Goal: Information Seeking & Learning: Learn about a topic

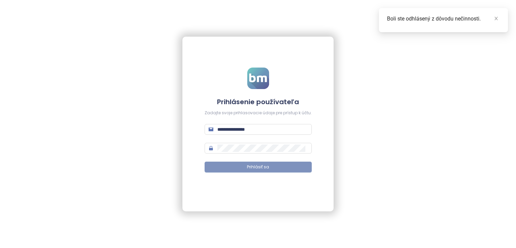
click at [280, 166] on button "Prihlásiť sa" at bounding box center [258, 167] width 107 height 11
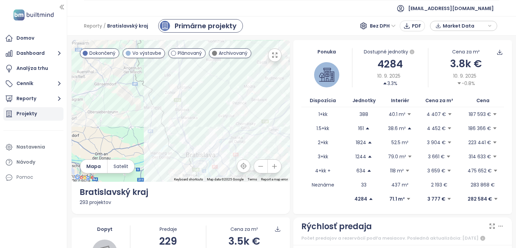
click at [47, 117] on div "Projekty" at bounding box center [33, 113] width 60 height 13
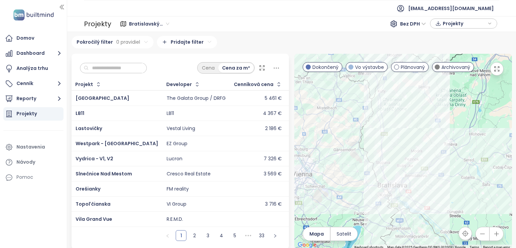
click at [143, 65] on input "text" at bounding box center [116, 68] width 54 height 10
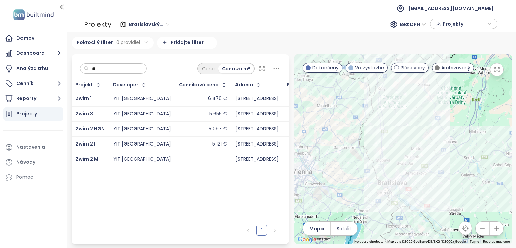
type input "**"
click at [123, 127] on div "YIT [GEOGRAPHIC_DATA]" at bounding box center [142, 129] width 58 height 6
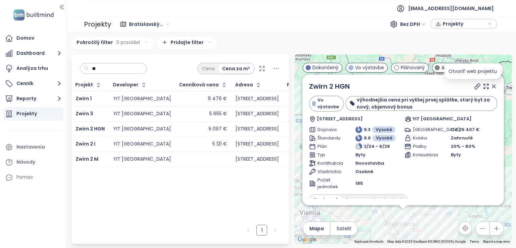
click at [474, 86] on icon at bounding box center [477, 86] width 7 height 7
click at [483, 86] on icon at bounding box center [486, 86] width 7 height 7
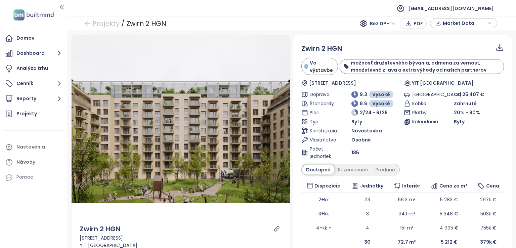
click at [496, 50] on icon at bounding box center [500, 47] width 8 height 8
click at [476, 76] on span "Dáta ako XLSX" at bounding box center [493, 75] width 36 height 7
click at [482, 75] on span "Dáta ako XLSX" at bounding box center [493, 75] width 36 height 7
click at [32, 36] on div "Domov" at bounding box center [25, 38] width 18 height 8
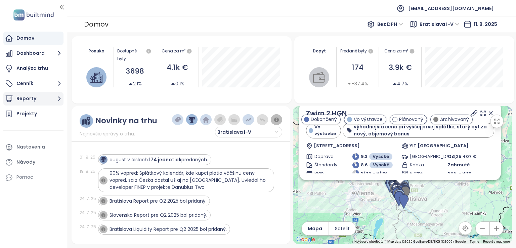
click at [46, 96] on button "Reporty" at bounding box center [33, 98] width 60 height 13
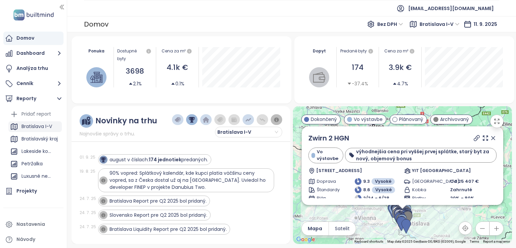
click at [40, 131] on div "Bratislava I-V" at bounding box center [37, 126] width 31 height 8
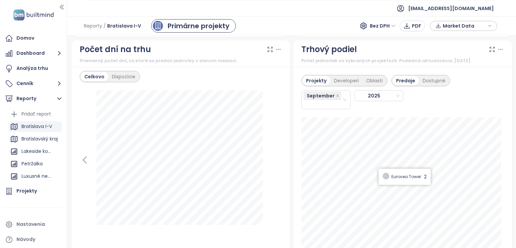
scroll to position [840, 0]
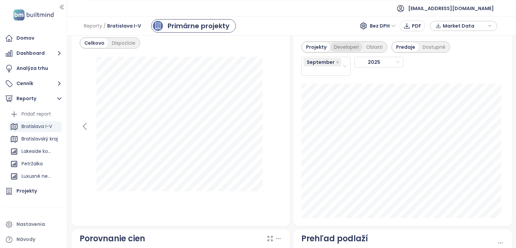
click at [348, 52] on div "Developeri" at bounding box center [346, 46] width 32 height 9
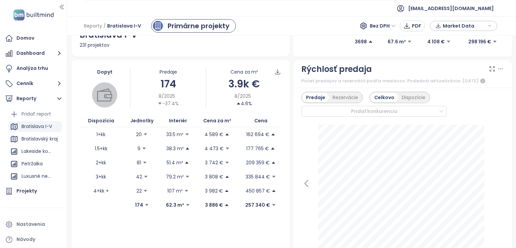
scroll to position [183, 0]
